Goal: Task Accomplishment & Management: Complete application form

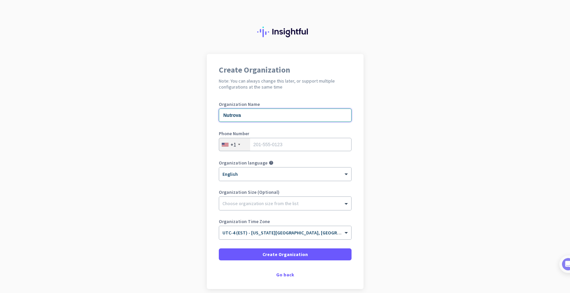
type input "Nutrova"
click at [233, 147] on div "+1" at bounding box center [233, 144] width 6 height 7
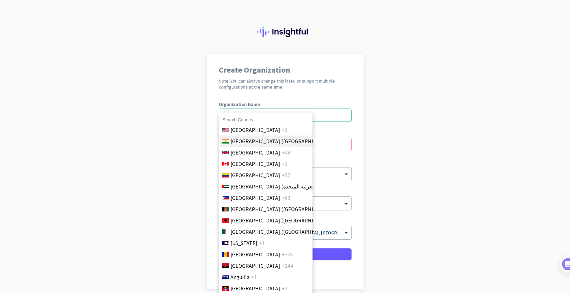
click at [239, 140] on span "[GEOGRAPHIC_DATA] ([GEOGRAPHIC_DATA])" at bounding box center [282, 141] width 104 height 8
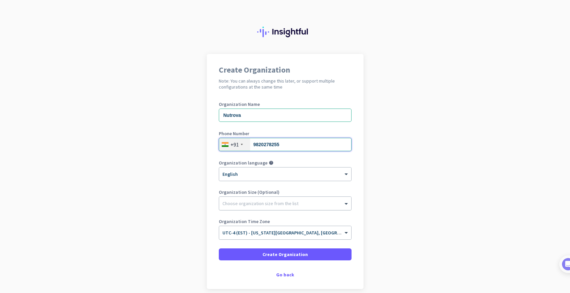
type input "9820278255"
click at [293, 204] on div at bounding box center [285, 202] width 132 height 7
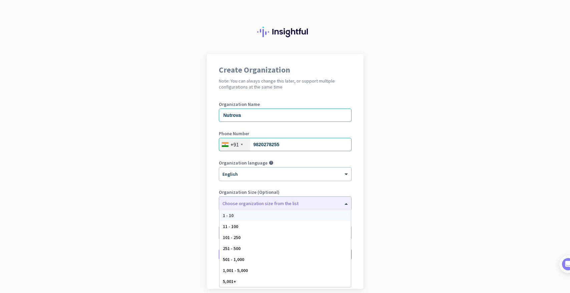
click at [386, 199] on app-onboarding-organization "Create Organization Note: You can always change this later, or support multiple…" at bounding box center [285, 188] width 570 height 269
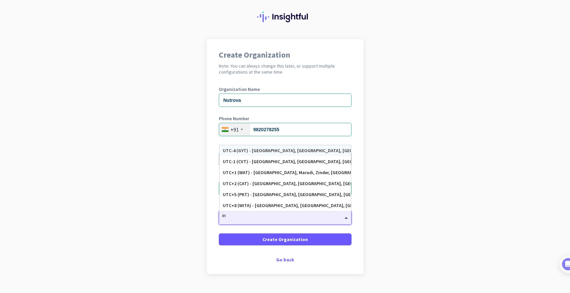
type input "i"
type input "c"
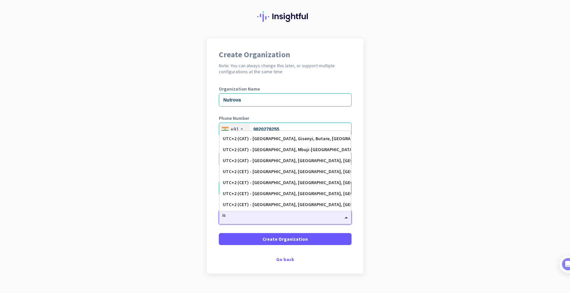
type input "i"
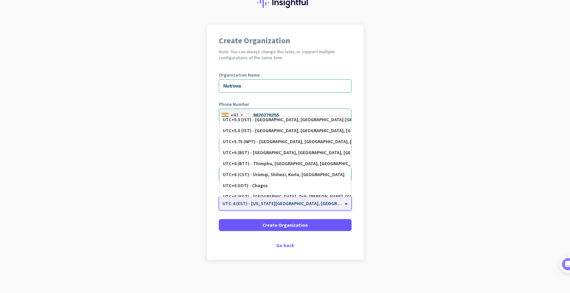
scroll to position [2663, 0]
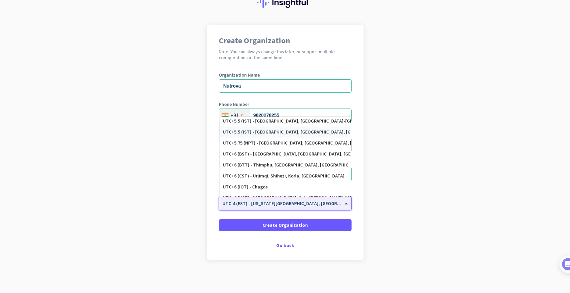
click at [285, 129] on div "UTC+5.5 (IST) - [GEOGRAPHIC_DATA], [GEOGRAPHIC_DATA], [GEOGRAPHIC_DATA], [GEOGR…" at bounding box center [285, 132] width 125 height 6
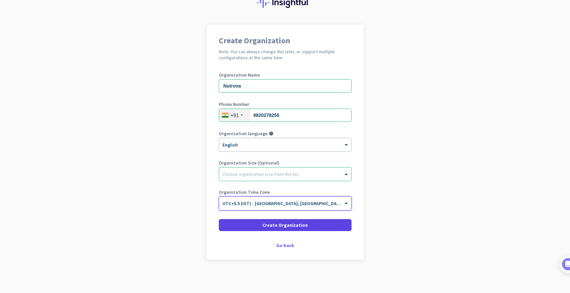
click at [295, 225] on span "Create Organization" at bounding box center [284, 225] width 45 height 7
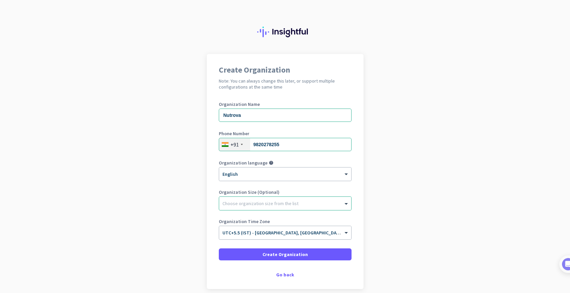
scroll to position [0, 0]
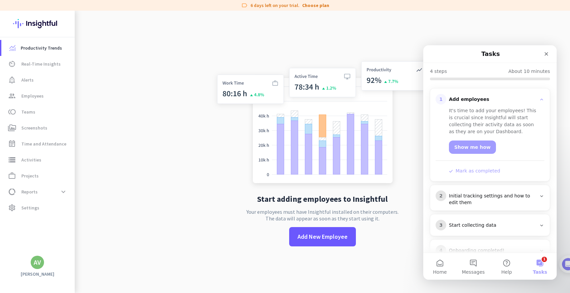
scroll to position [72, 0]
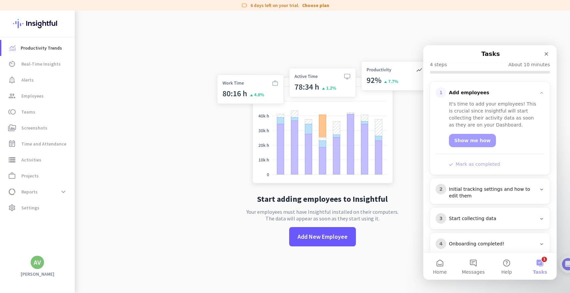
click at [474, 186] on div "Initial tracking settings and how to edit them" at bounding box center [492, 192] width 87 height 13
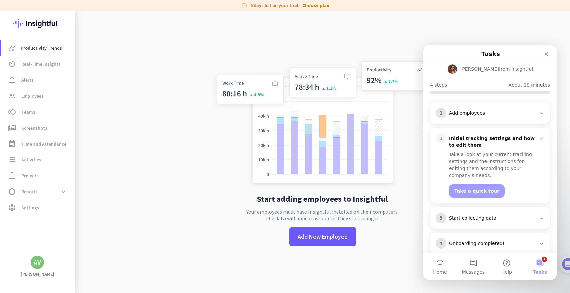
scroll to position [51, 0]
click at [498, 110] on div "Add employees" at bounding box center [492, 113] width 87 height 7
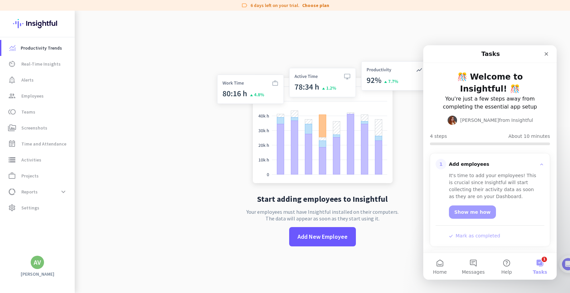
scroll to position [0, 0]
click at [567, 264] on img at bounding box center [561, 264] width 12 height 12
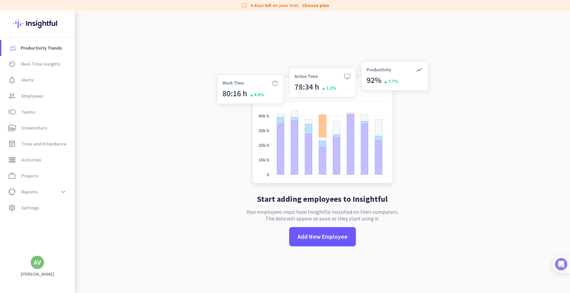
click at [565, 265] on img at bounding box center [561, 264] width 12 height 12
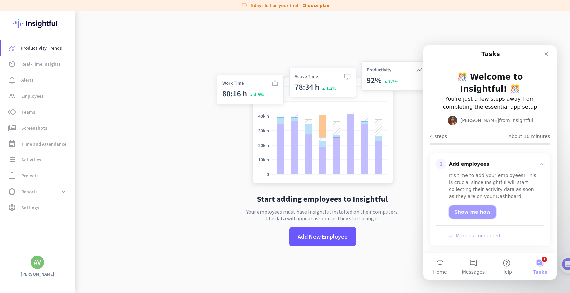
click at [475, 206] on link "Show me how" at bounding box center [472, 212] width 47 height 13
